Goal: Task Accomplishment & Management: Manage account settings

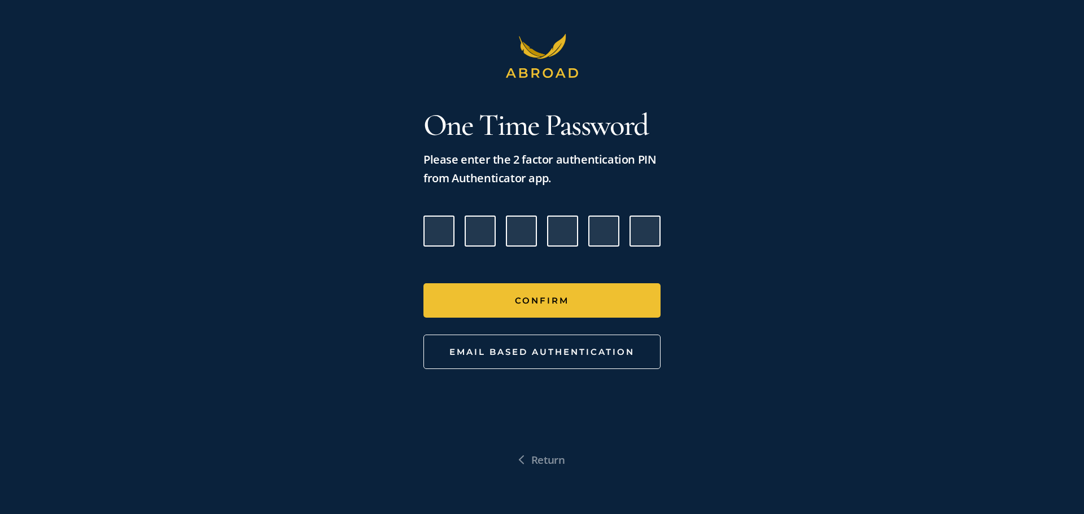
click at [436, 220] on input "Please enter verification code. Digit 1" at bounding box center [438, 231] width 31 height 31
click at [443, 226] on input "Please enter verification code. Digit 1" at bounding box center [438, 231] width 31 height 31
type input "0"
type input "6"
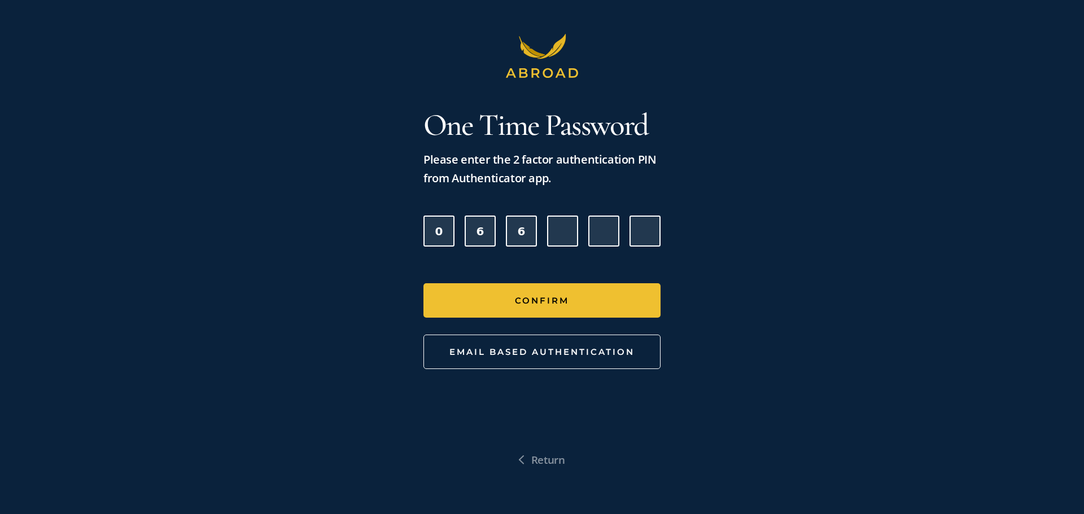
type input "4"
type input "9"
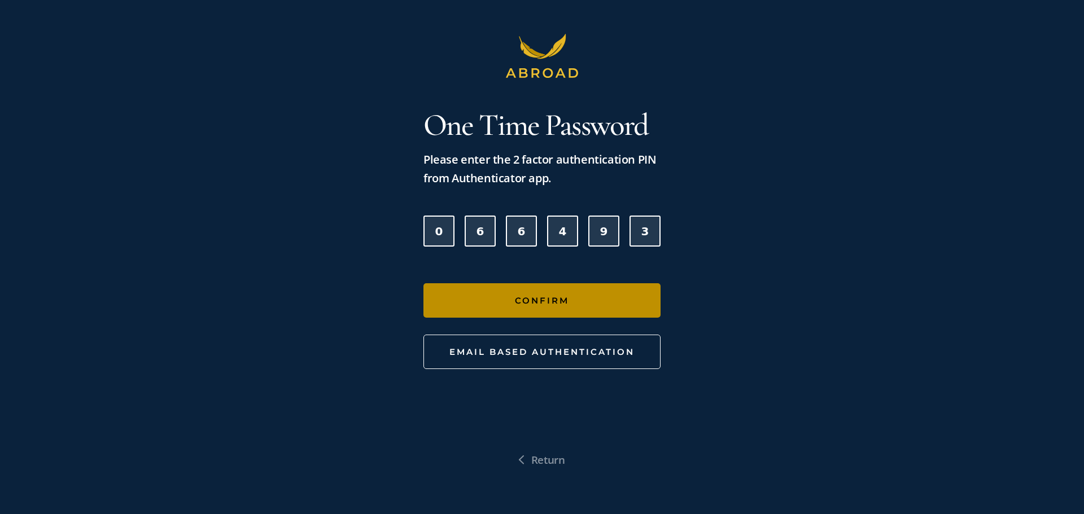
type input "3"
click at [617, 288] on button "Confirm" at bounding box center [541, 300] width 237 height 34
